Goal: Find contact information: Find contact information

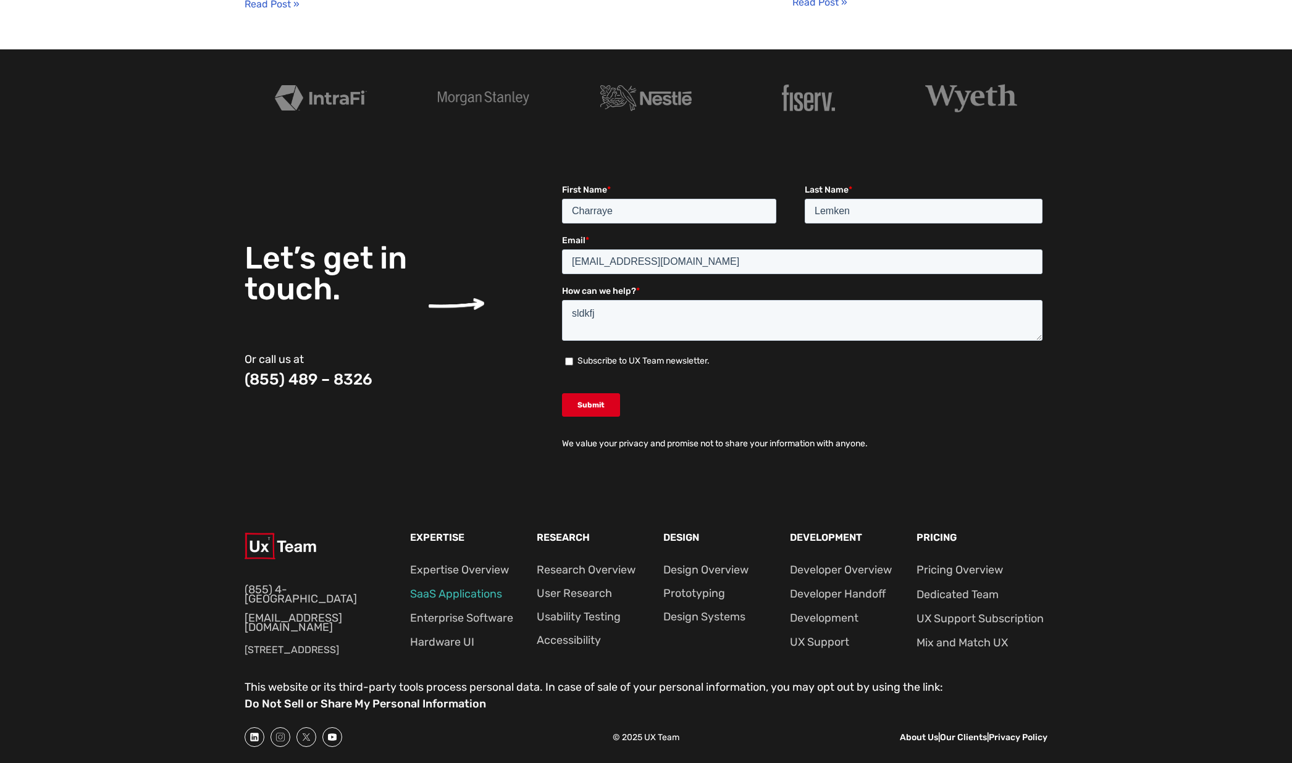
scroll to position [4532, 0]
drag, startPoint x: 356, startPoint y: 626, endPoint x: 264, endPoint y: 639, distance: 92.3
click at [354, 626] on div "(855) 4-UXTEAM info@uxteam.com 785 Franklin Avenue Ste 750,  Franklin Lakes, NJ…" at bounding box center [320, 600] width 151 height 134
drag, startPoint x: 239, startPoint y: 635, endPoint x: 380, endPoint y: 636, distance: 141.4
click at [380, 636] on div "(855) 4-UXTEAM info@uxteam.com 785 Franklin Avenue Ste 750,  Franklin Lakes, NJ…" at bounding box center [646, 587] width 1292 height 183
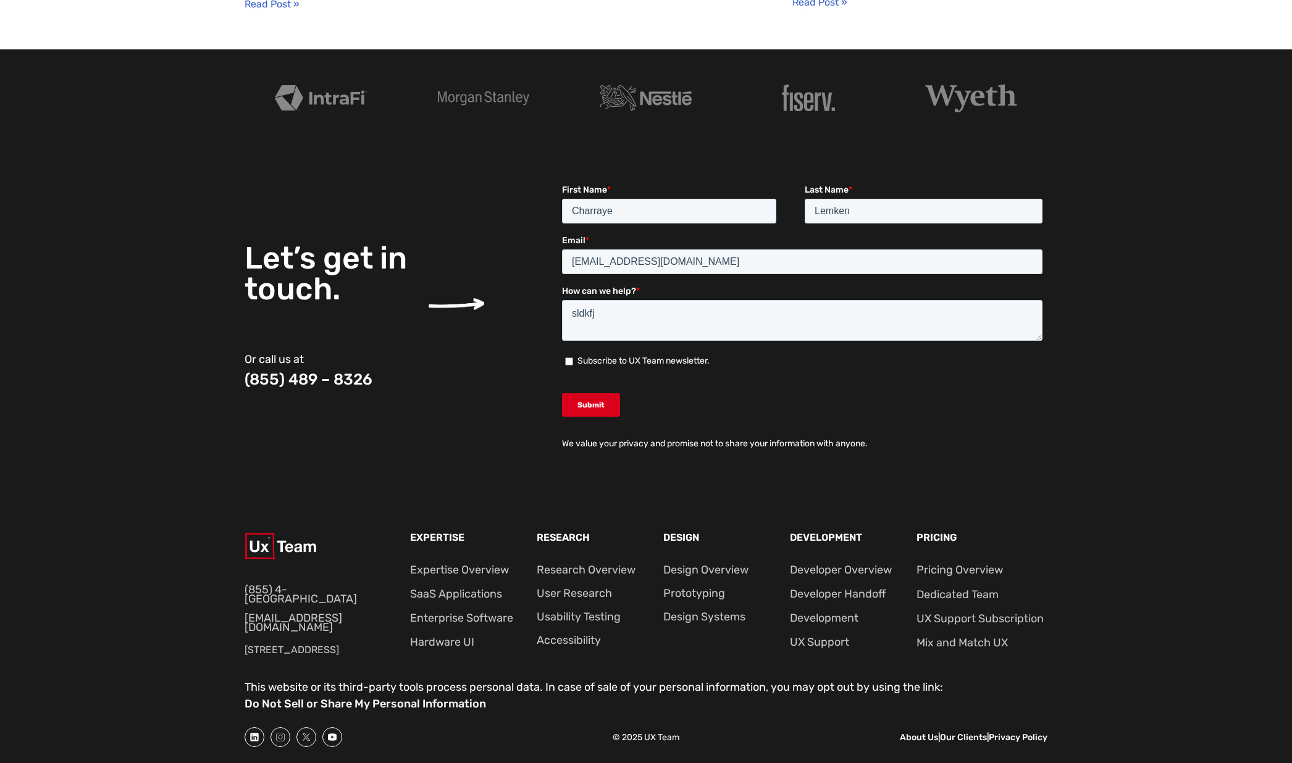
copy p "785 Franklin Avenue Ste 750,"
drag, startPoint x: 338, startPoint y: 650, endPoint x: 331, endPoint y: 650, distance: 6.8
click at [331, 650] on p "785 Franklin Avenue Ste 750,  Franklin Lakes, NJ 07417" at bounding box center [314, 650] width 138 height 16
copy p "07417"
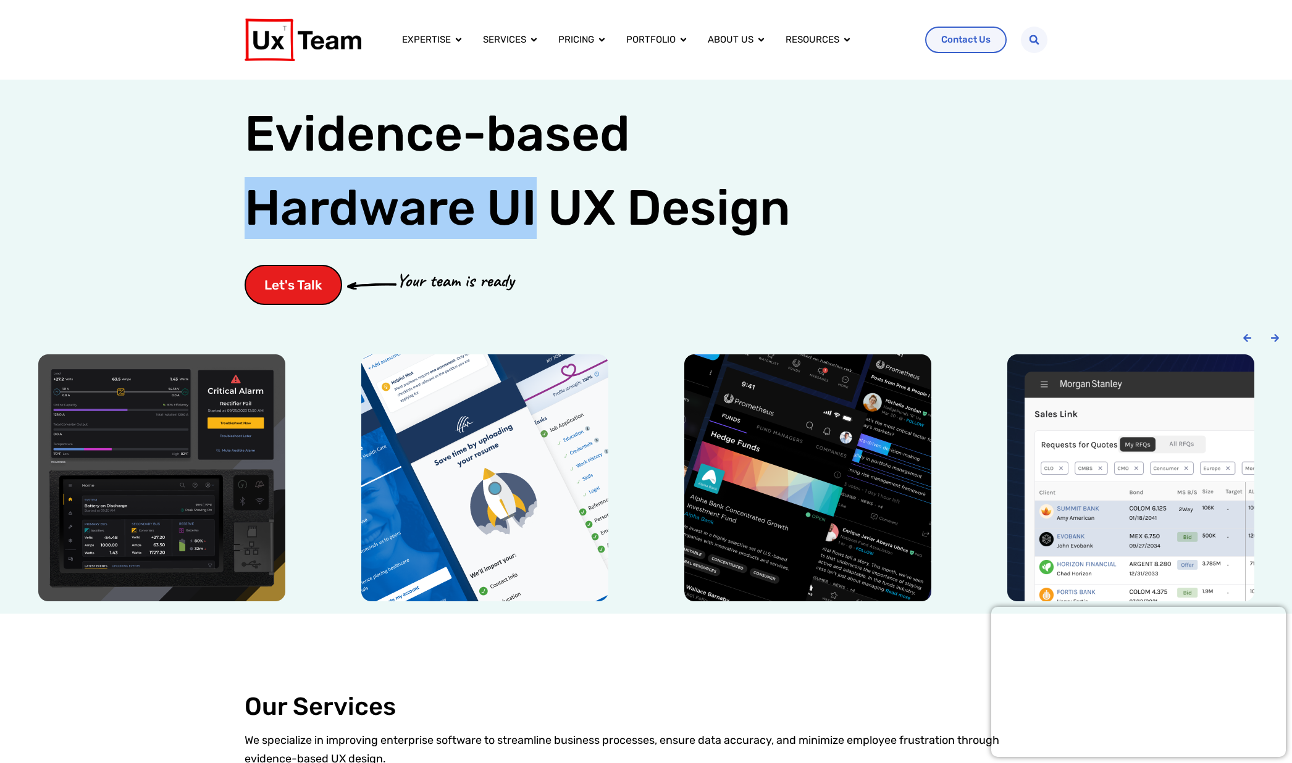
scroll to position [0, 0]
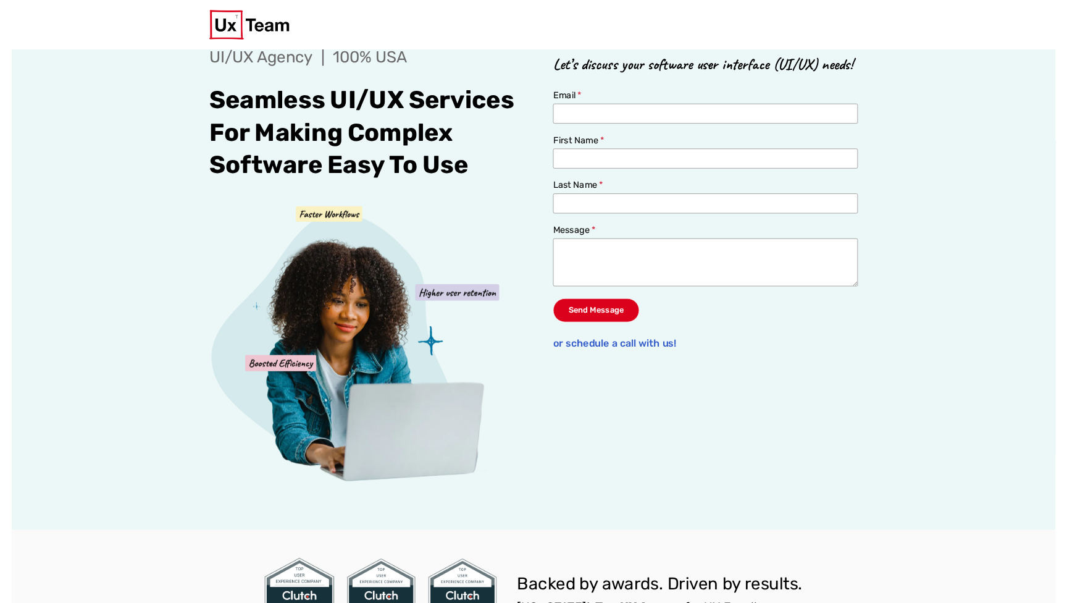
scroll to position [28, 0]
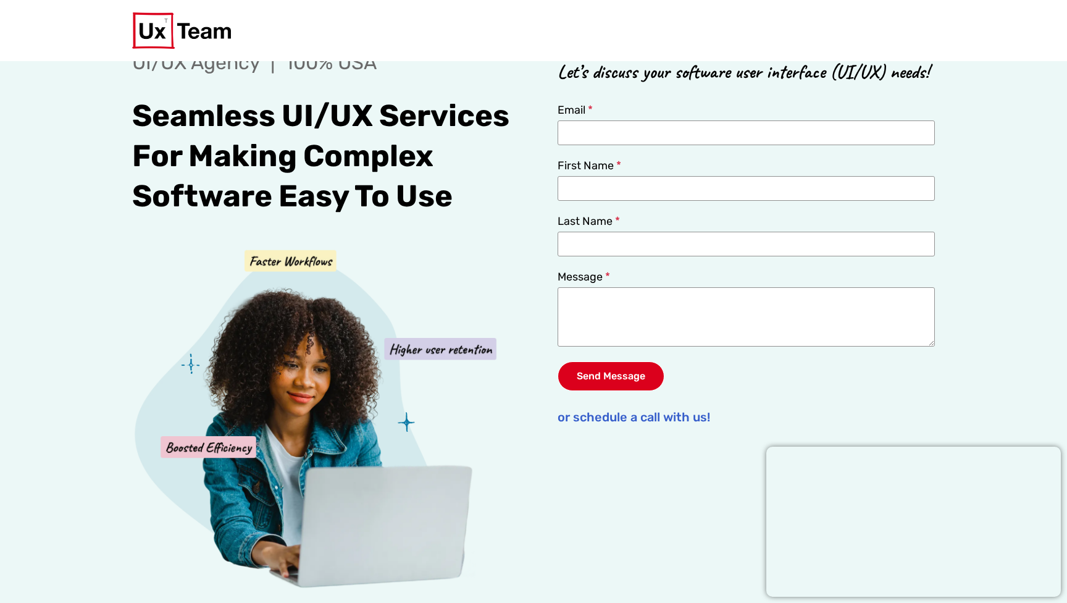
click at [976, 38] on div at bounding box center [533, 30] width 1067 height 61
